Goal: Find contact information: Find contact information

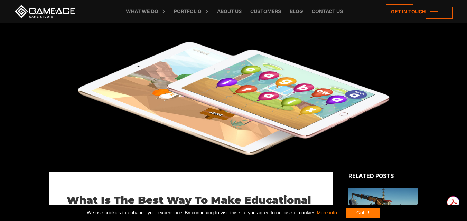
click at [210, 89] on div at bounding box center [233, 97] width 467 height 149
click at [219, 111] on div at bounding box center [233, 97] width 467 height 149
click at [415, 13] on icon at bounding box center [418, 11] width 67 height 15
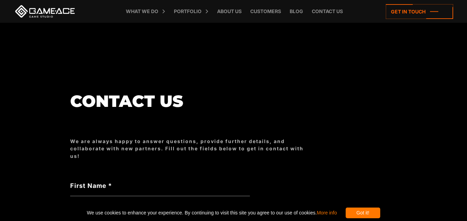
click at [197, 139] on div "We are always happy to answer questions, provide further details, and collabora…" at bounding box center [191, 149] width 242 height 22
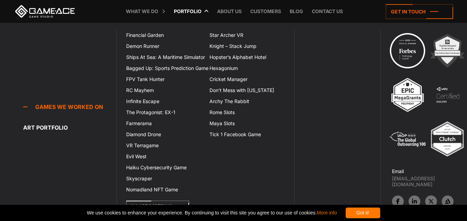
click at [190, 9] on link "Portfolio" at bounding box center [187, 11] width 35 height 23
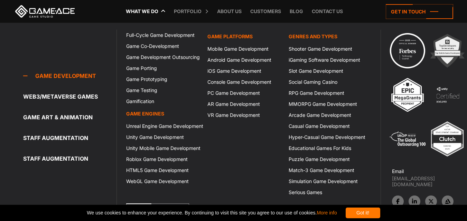
click at [138, 10] on link "What we do" at bounding box center [141, 11] width 39 height 23
